Goal: Navigation & Orientation: Find specific page/section

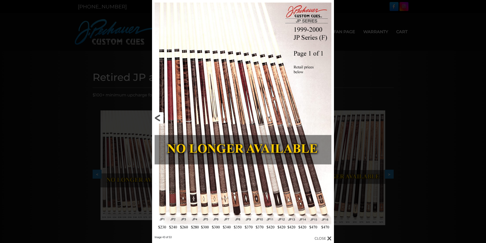
click at [161, 117] on link at bounding box center [193, 118] width 82 height 236
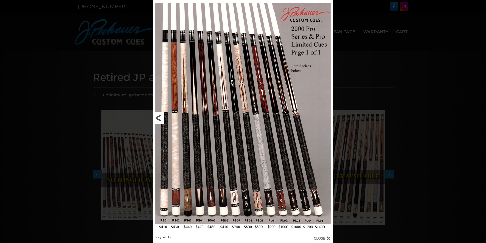
click at [157, 116] on link at bounding box center [193, 118] width 81 height 236
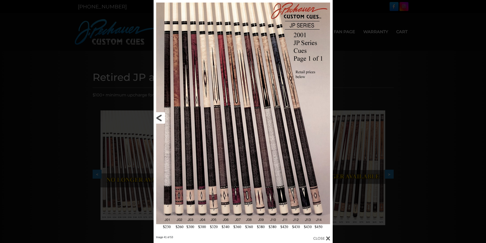
click at [159, 117] on link at bounding box center [194, 118] width 81 height 236
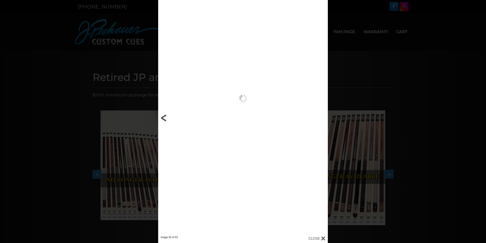
click at [160, 117] on div "Image 40 of 53" at bounding box center [243, 121] width 486 height 243
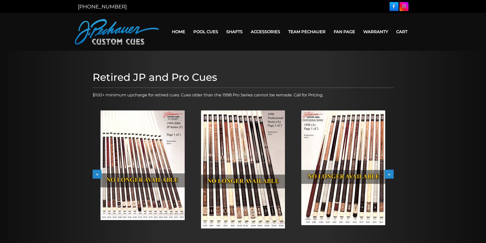
click at [96, 174] on button "<" at bounding box center [97, 174] width 9 height 9
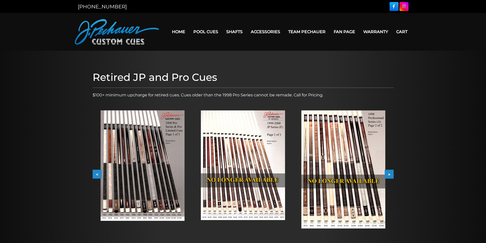
click at [96, 175] on button "<" at bounding box center [97, 174] width 9 height 9
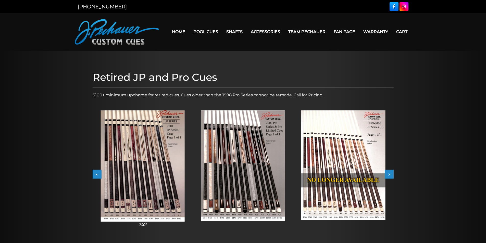
click at [96, 175] on button "<" at bounding box center [97, 174] width 9 height 9
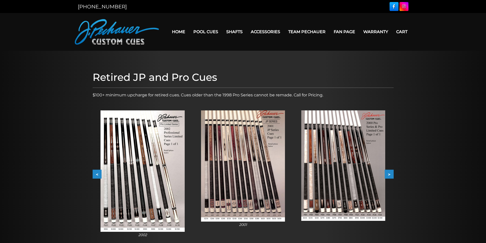
click at [96, 175] on button "<" at bounding box center [97, 174] width 9 height 9
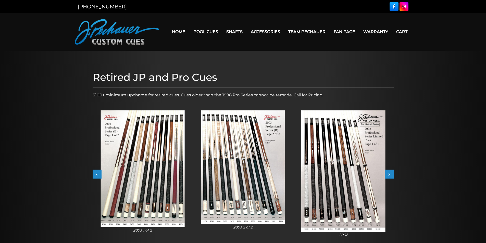
click at [96, 175] on button "<" at bounding box center [97, 174] width 9 height 9
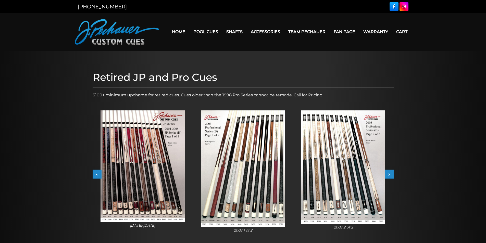
click at [96, 175] on button "<" at bounding box center [97, 174] width 9 height 9
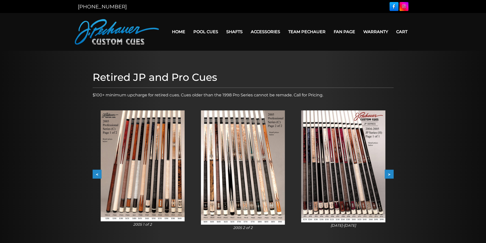
click at [96, 175] on button "<" at bounding box center [97, 174] width 9 height 9
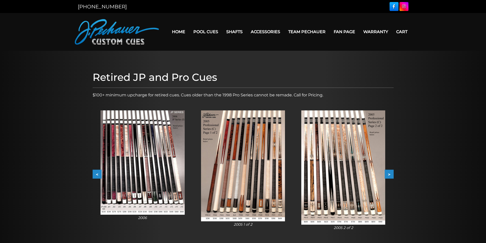
click at [96, 175] on button "<" at bounding box center [97, 174] width 9 height 9
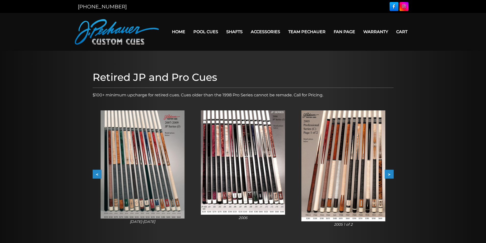
click at [96, 174] on button "<" at bounding box center [97, 174] width 9 height 9
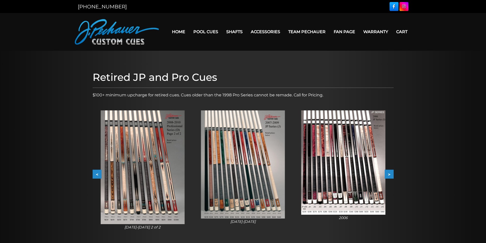
click at [96, 174] on button "<" at bounding box center [97, 174] width 9 height 9
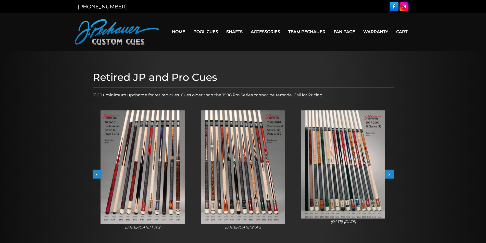
click at [96, 174] on button "<" at bounding box center [97, 174] width 9 height 9
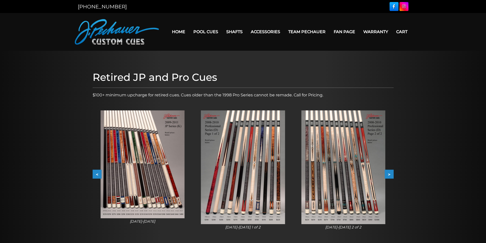
click at [96, 174] on button "<" at bounding box center [97, 174] width 9 height 9
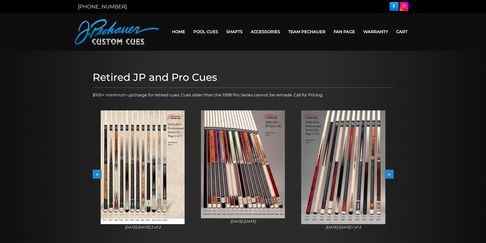
click at [96, 174] on button "<" at bounding box center [97, 174] width 9 height 9
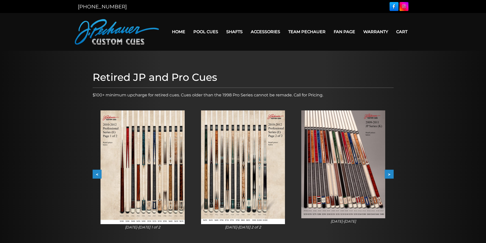
click at [96, 174] on button "<" at bounding box center [97, 174] width 9 height 9
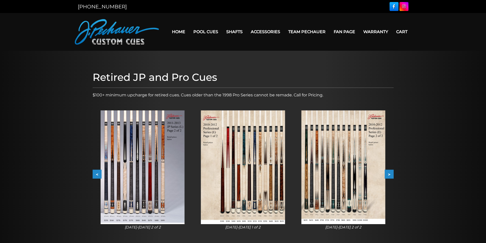
click at [96, 174] on button "<" at bounding box center [97, 174] width 9 height 9
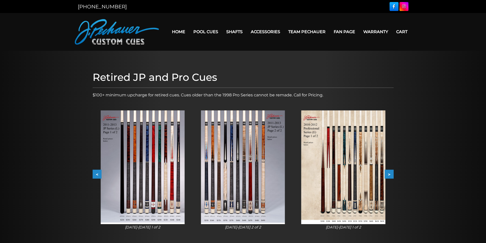
click at [154, 179] on img at bounding box center [143, 168] width 84 height 114
